Goal: Task Accomplishment & Management: Use online tool/utility

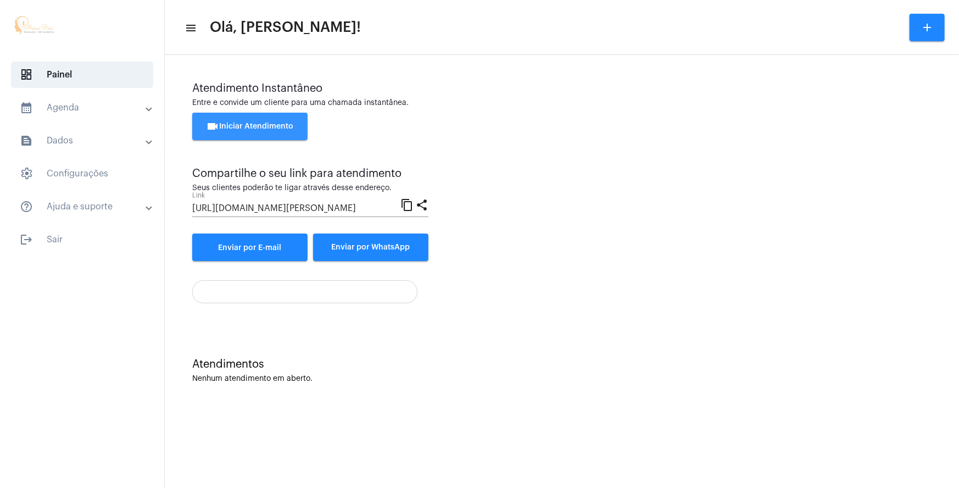
click at [234, 125] on span "videocam Iniciar Atendimento" at bounding box center [250, 127] width 87 height 8
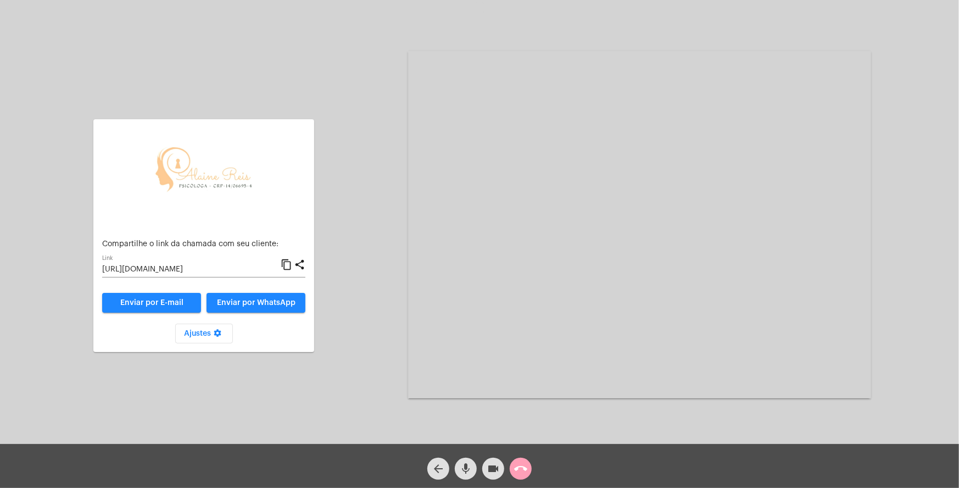
click at [516, 466] on mat-icon "call_end" at bounding box center [520, 468] width 13 height 13
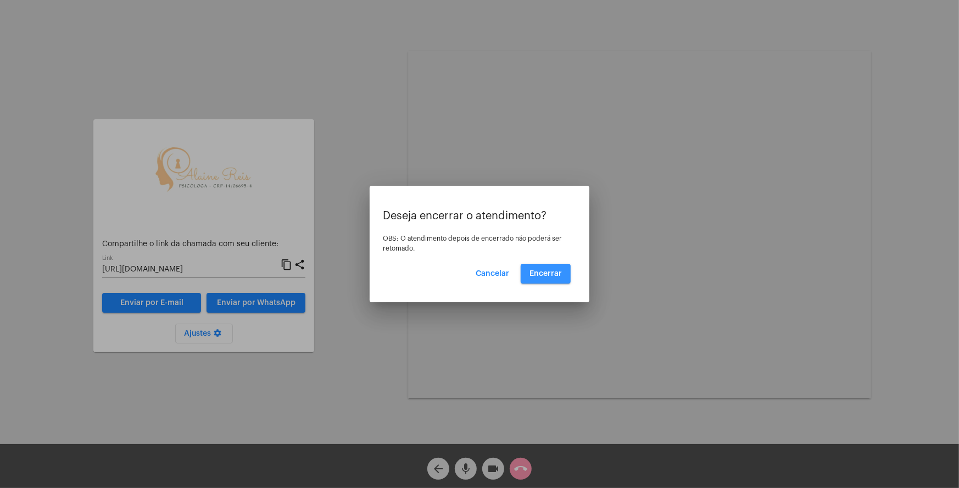
click at [567, 272] on button "Encerrar" at bounding box center [546, 274] width 50 height 20
